Goal: Task Accomplishment & Management: Manage account settings

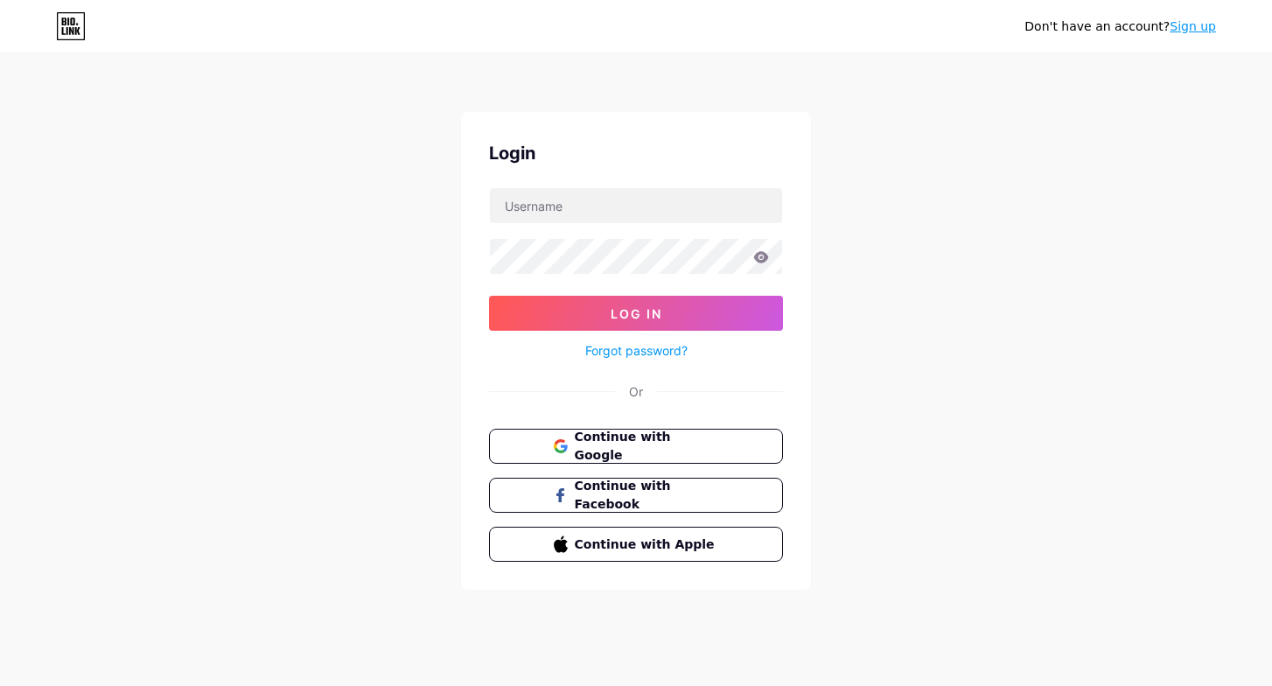
click at [915, 454] on div "Don't have an account? Sign up Login Log In Forgot password? Or Continue with G…" at bounding box center [636, 322] width 1272 height 645
click at [686, 208] on input "text" at bounding box center [636, 205] width 292 height 35
paste input "[EMAIL_ADDRESS][DOMAIN_NAME]"
type input "[EMAIL_ADDRESS][DOMAIN_NAME]"
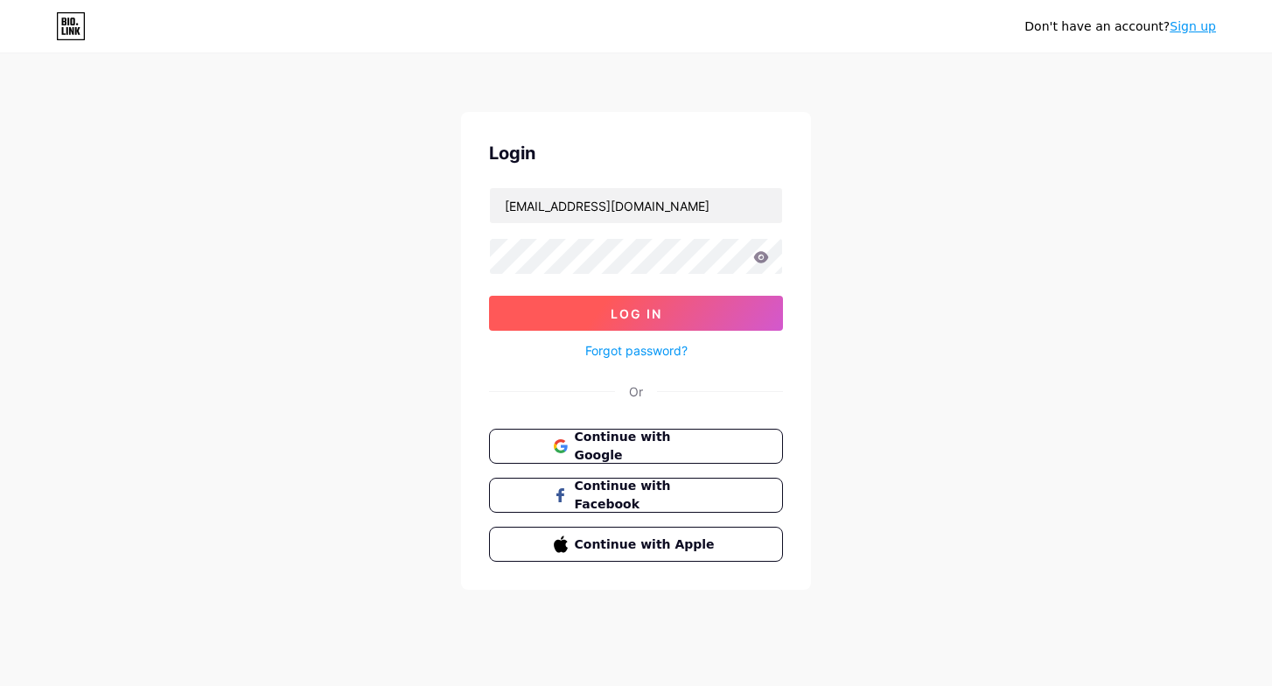
click at [740, 323] on button "Log In" at bounding box center [636, 313] width 294 height 35
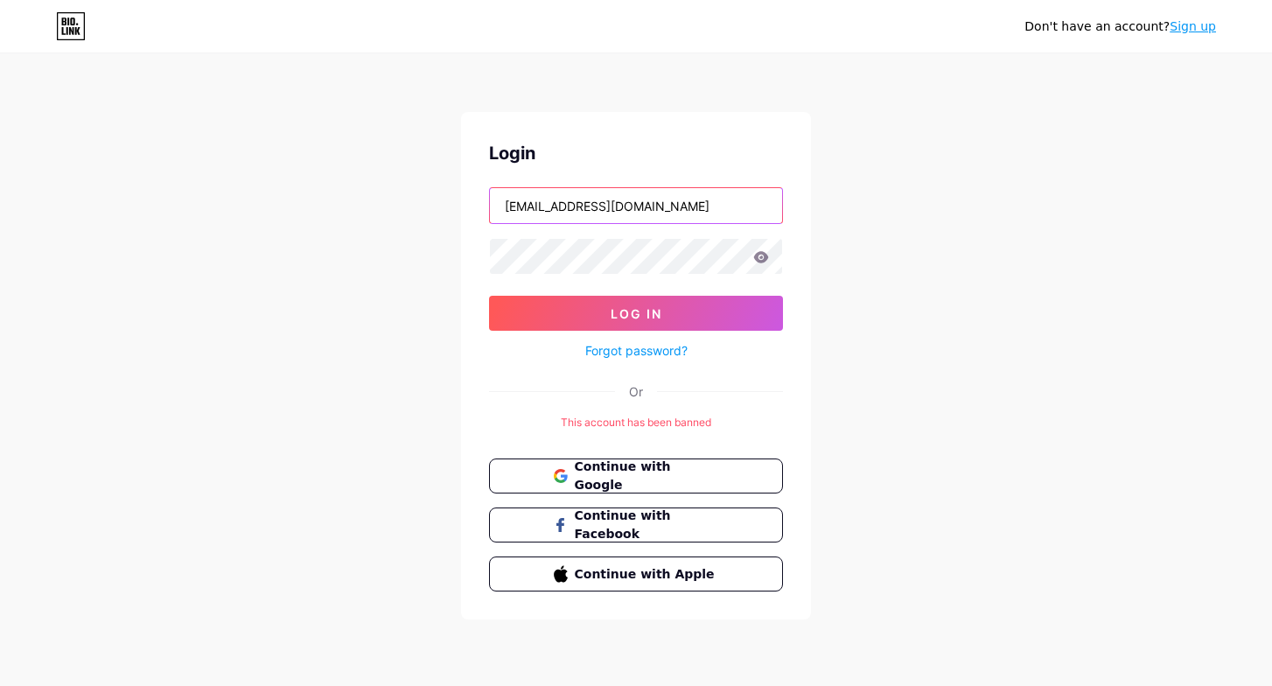
drag, startPoint x: 647, startPoint y: 199, endPoint x: 463, endPoint y: 199, distance: 184.5
click at [462, 199] on div "Login toxic.mars@bk.ru Log In Forgot password? Or This account has been banned …" at bounding box center [636, 365] width 350 height 507
paste input "d.mychaelov@icloud.com"
type input "d.mychaelov@icloud.com"
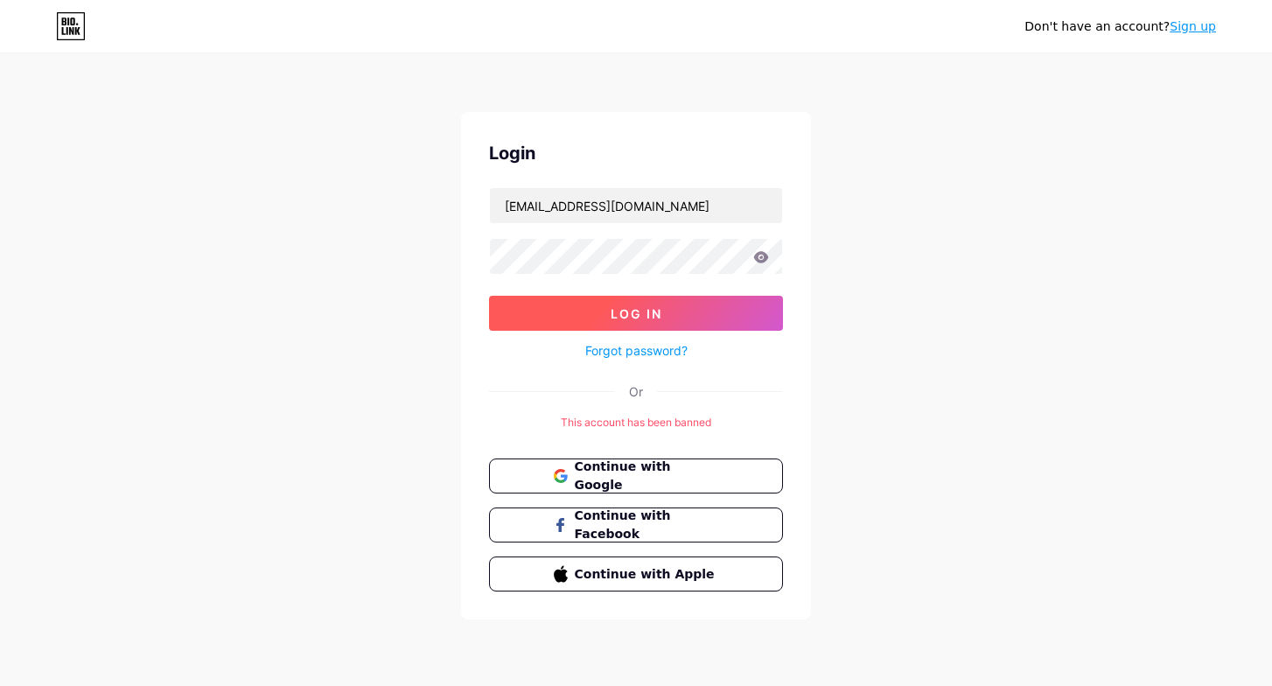
click at [684, 317] on button "Log In" at bounding box center [636, 313] width 294 height 35
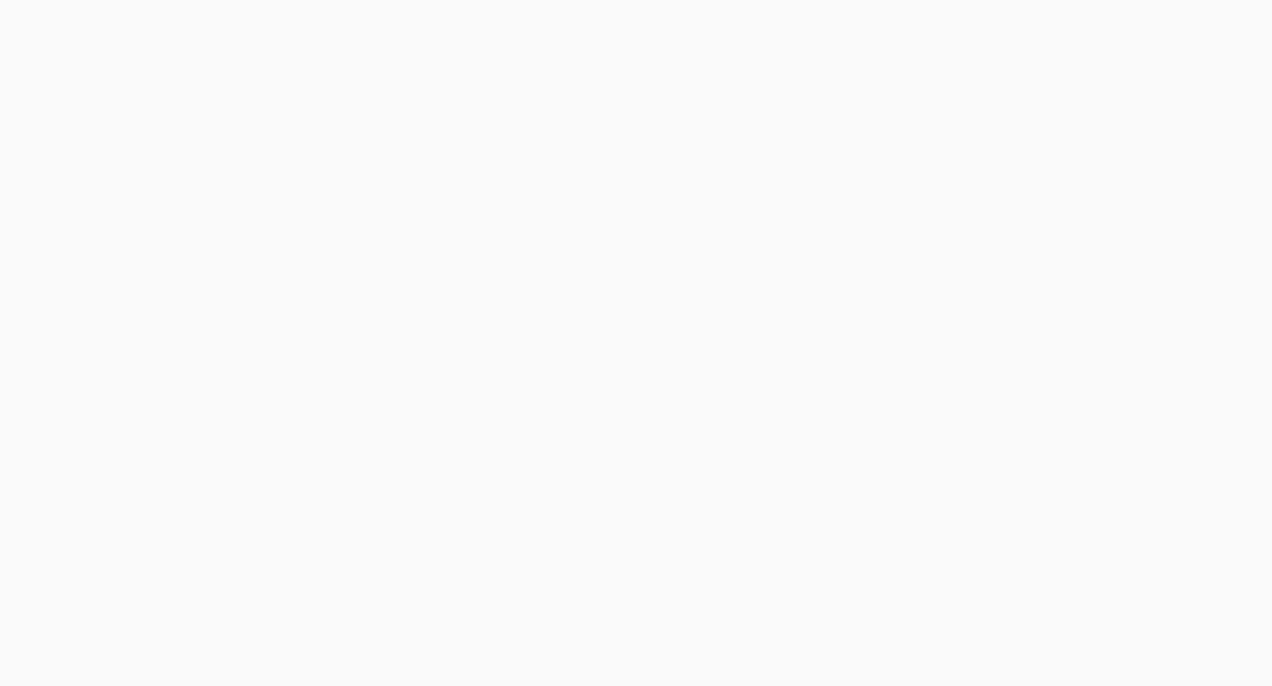
click at [706, 323] on div at bounding box center [636, 343] width 1272 height 686
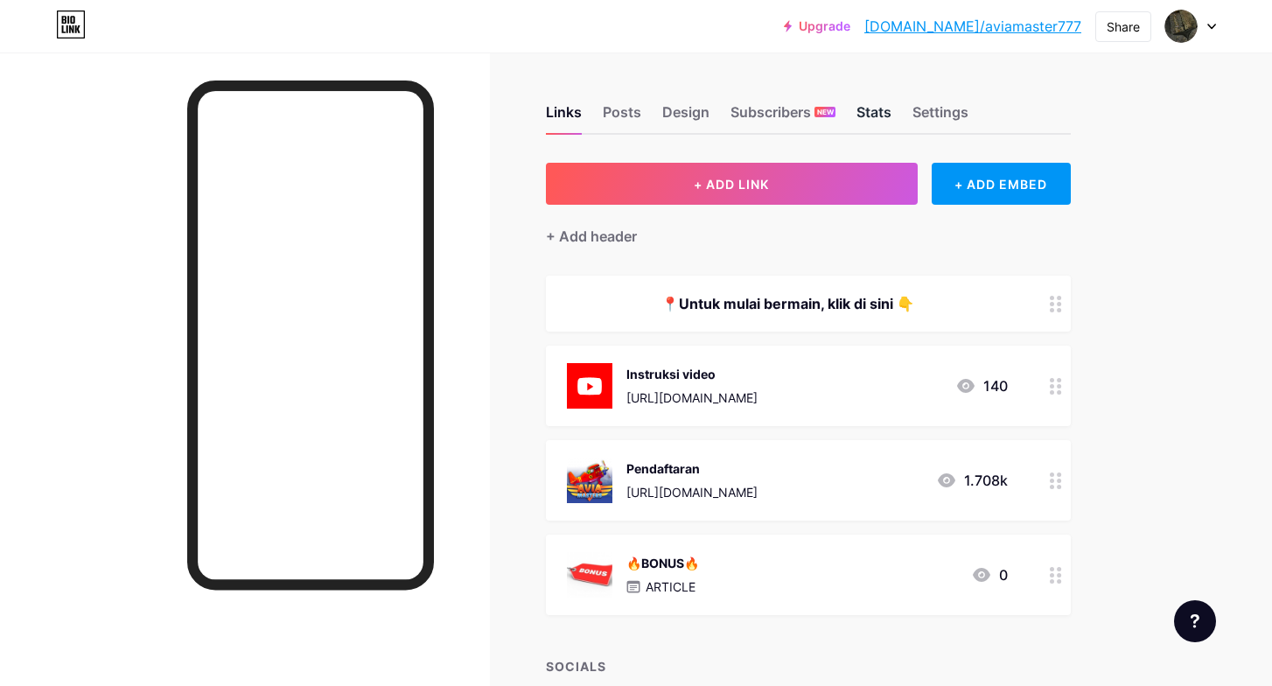
click at [877, 120] on div "Stats" at bounding box center [873, 116] width 35 height 31
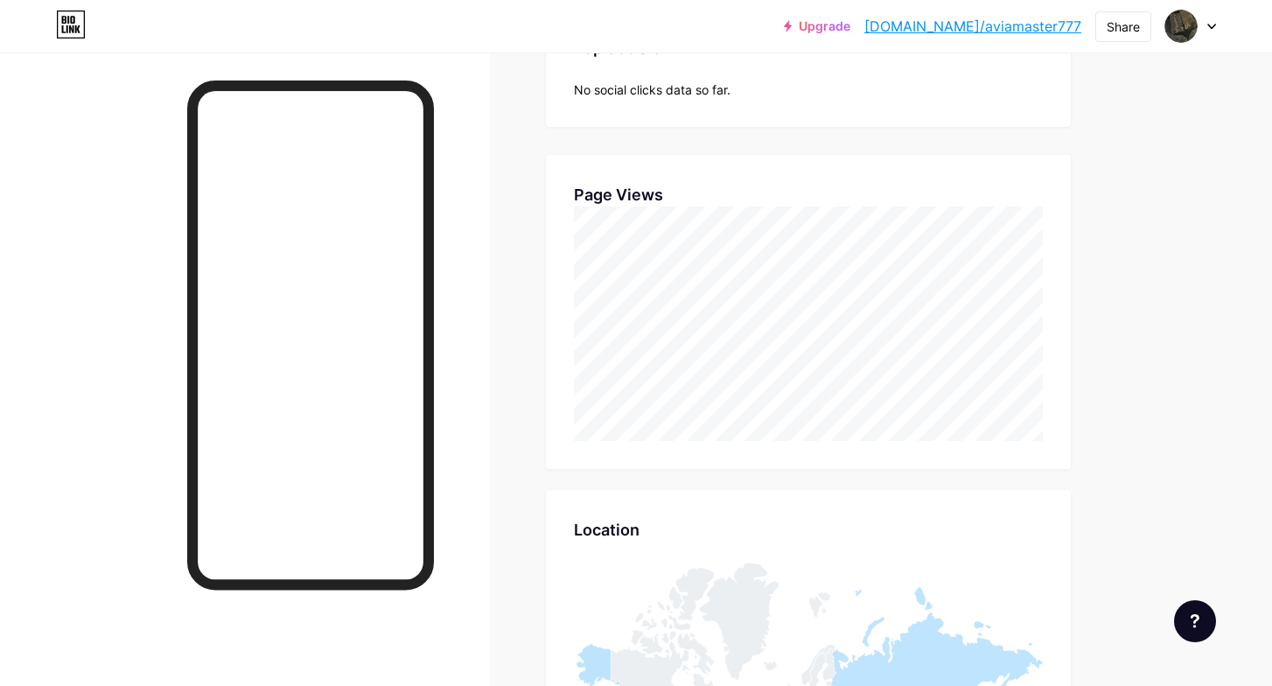
scroll to position [378, 0]
